Goal: Task Accomplishment & Management: Manage account settings

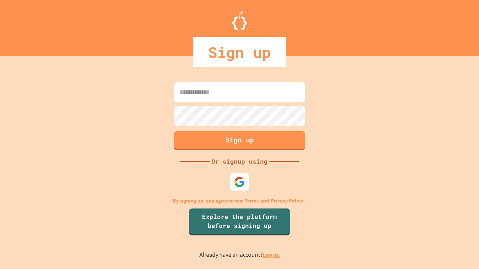
click at [271, 255] on link "Log in." at bounding box center [270, 255] width 17 height 8
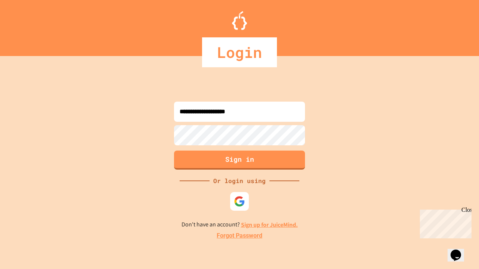
type input "**********"
